Goal: Find specific page/section: Find specific page/section

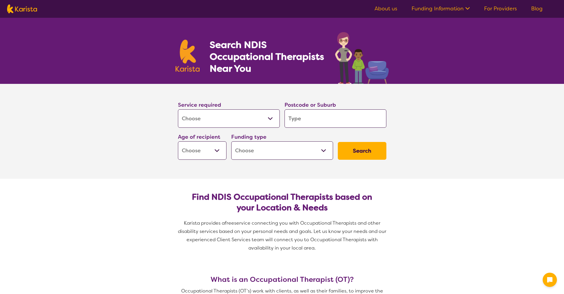
select select "[MEDICAL_DATA]"
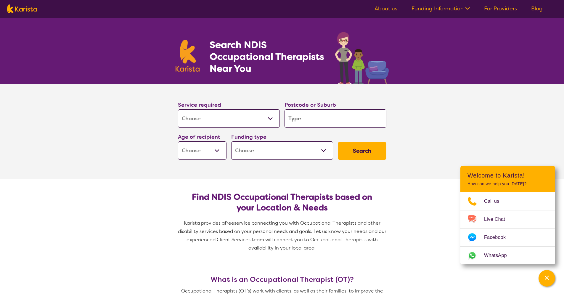
click at [344, 151] on button "Search" at bounding box center [362, 151] width 49 height 18
click at [306, 122] on input "search" at bounding box center [335, 118] width 102 height 18
type input "5"
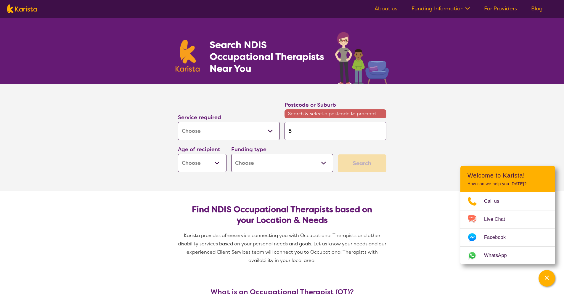
type input "51"
type input "510"
type input "5108"
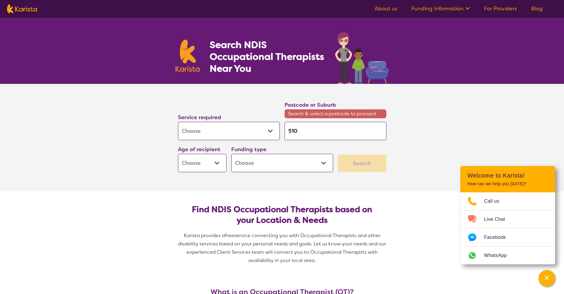
type input "5108"
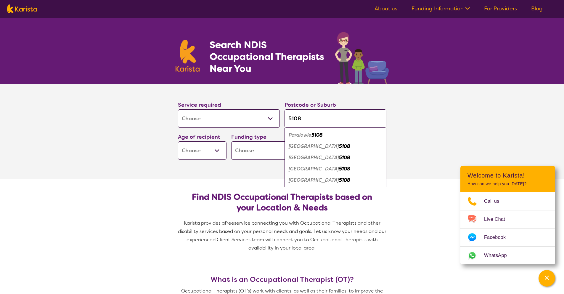
type input "5108"
click at [303, 136] on em "Paralowie" at bounding box center [300, 135] width 23 height 6
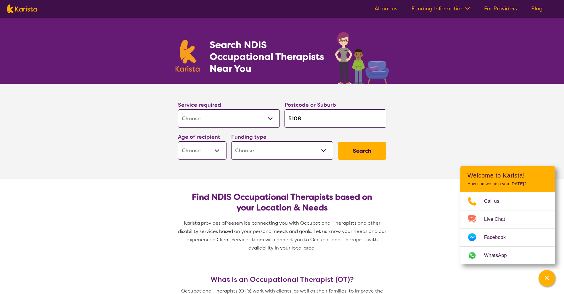
click at [328, 154] on select "Home Care Package (HCP) National Disability Insurance Scheme (NDIS) I don't know" at bounding box center [282, 150] width 102 height 18
click at [215, 150] on select "Early Childhood - 0 to 9 Child - 10 to 11 Adolescent - 12 to 17 Adult - 18 to 6…" at bounding box center [202, 150] width 49 height 18
select select "EC"
click at [178, 141] on select "Early Childhood - 0 to 9 Child - 10 to 11 Adolescent - 12 to 17 Adult - 18 to 6…" at bounding box center [202, 150] width 49 height 18
select select "EC"
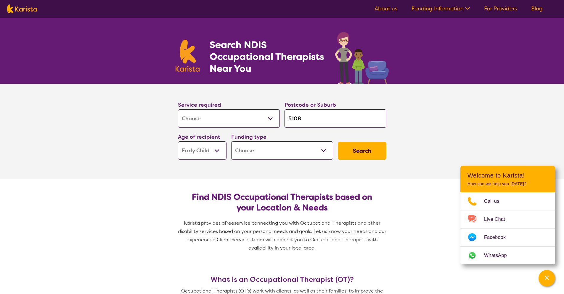
click at [376, 152] on button "Search" at bounding box center [362, 151] width 49 height 18
click at [321, 156] on select "Home Care Package (HCP) National Disability Insurance Scheme (NDIS) I don't know" at bounding box center [282, 150] width 102 height 18
select select "NDIS"
click at [231, 141] on select "Home Care Package (HCP) National Disability Insurance Scheme (NDIS) I don't know" at bounding box center [282, 150] width 102 height 18
select select "NDIS"
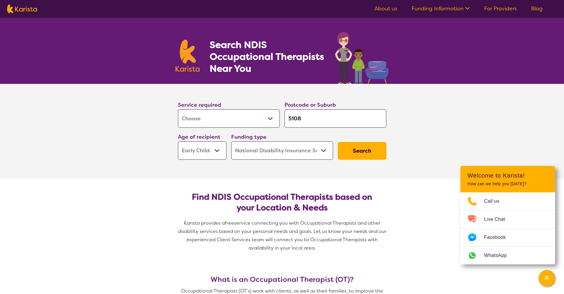
click at [367, 149] on button "Search" at bounding box center [362, 151] width 49 height 18
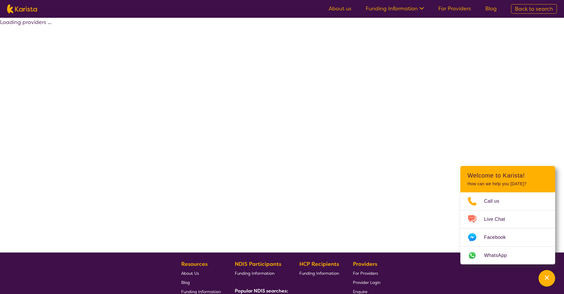
select select "by_score"
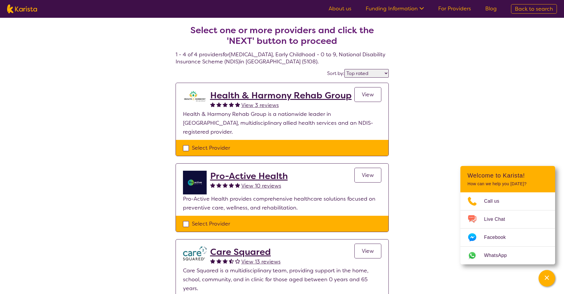
click at [365, 91] on span "View" at bounding box center [368, 94] width 12 height 7
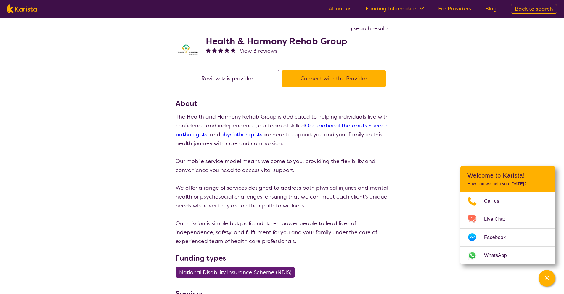
scroll to position [1, 0]
click at [343, 80] on button "Connect with the Provider" at bounding box center [334, 78] width 104 height 18
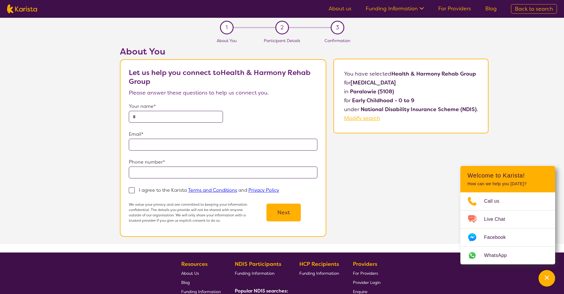
scroll to position [1, 0]
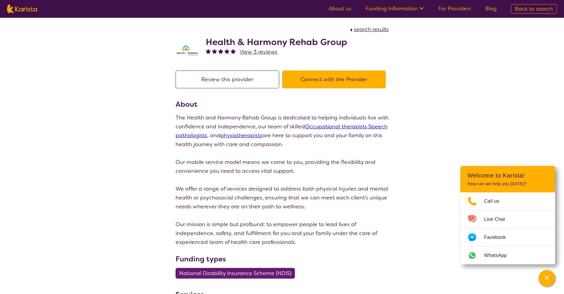
select select "by_score"
